Goal: Find specific page/section: Find specific page/section

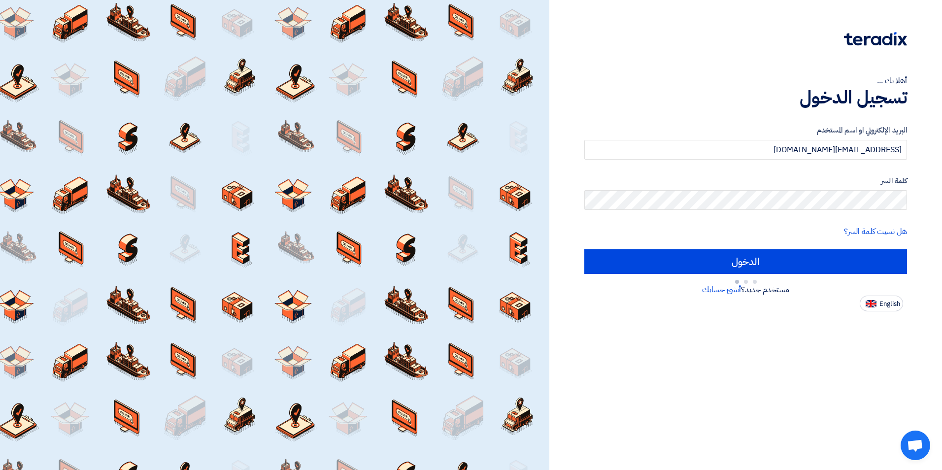
type input "Sign in"
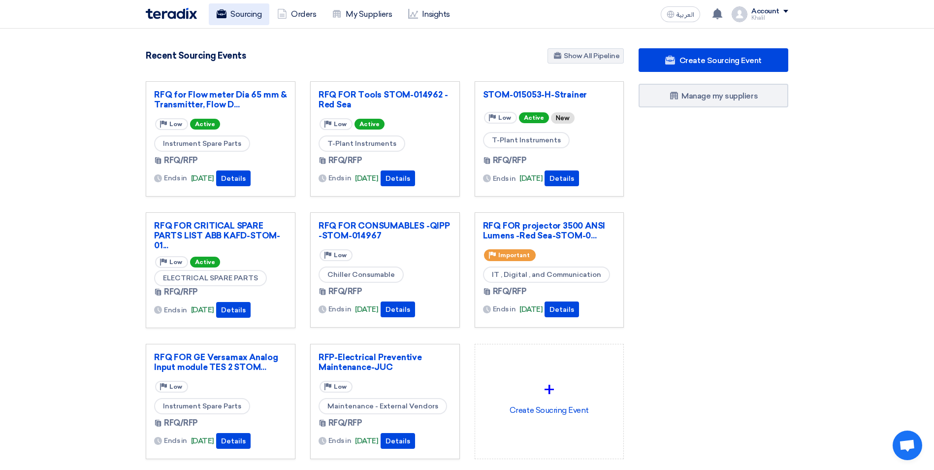
click at [243, 15] on link "Sourcing" at bounding box center [239, 14] width 61 height 22
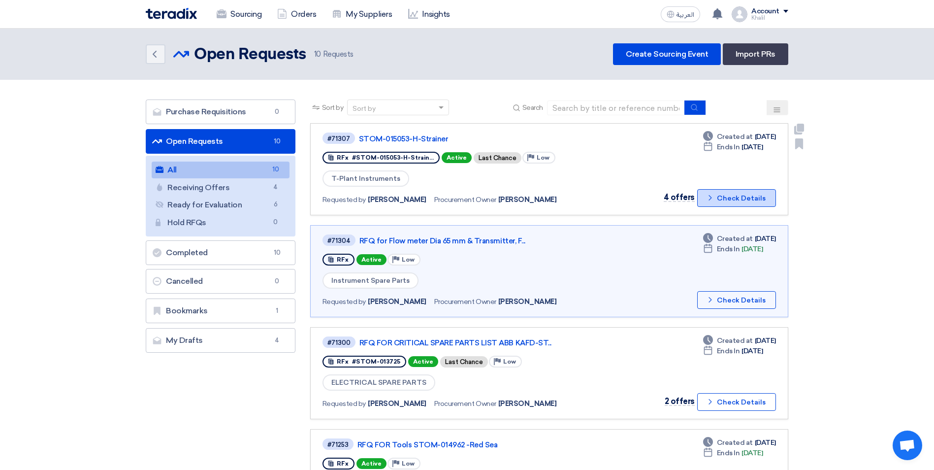
click at [710, 199] on icon "Check details" at bounding box center [710, 197] width 9 height 9
